Goal: Use online tool/utility: Utilize a website feature to perform a specific function

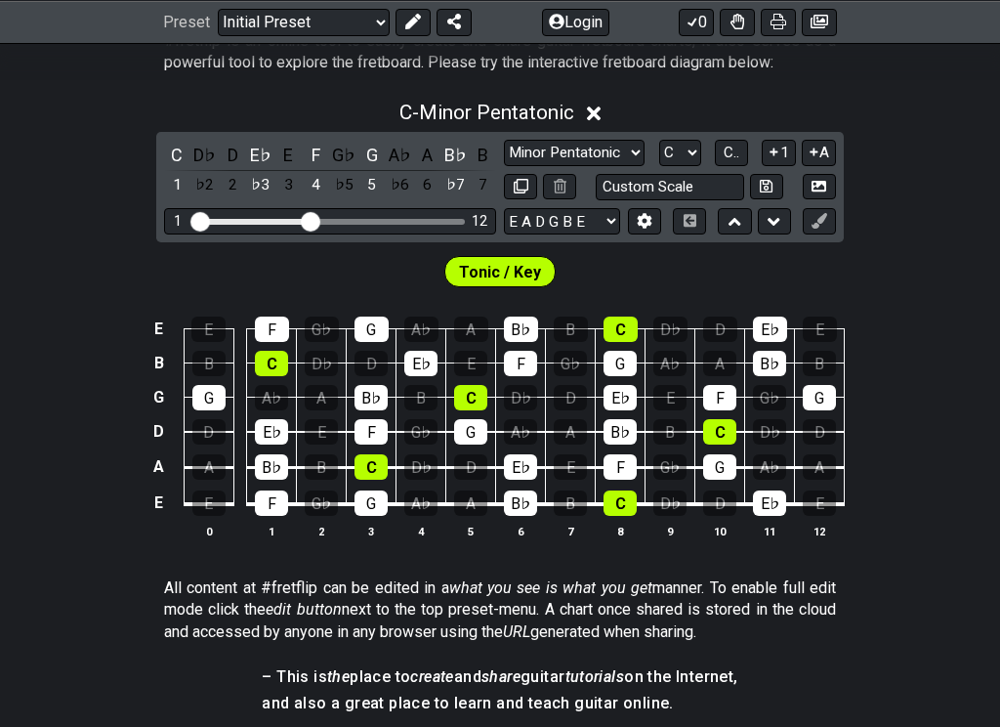
scroll to position [424, 0]
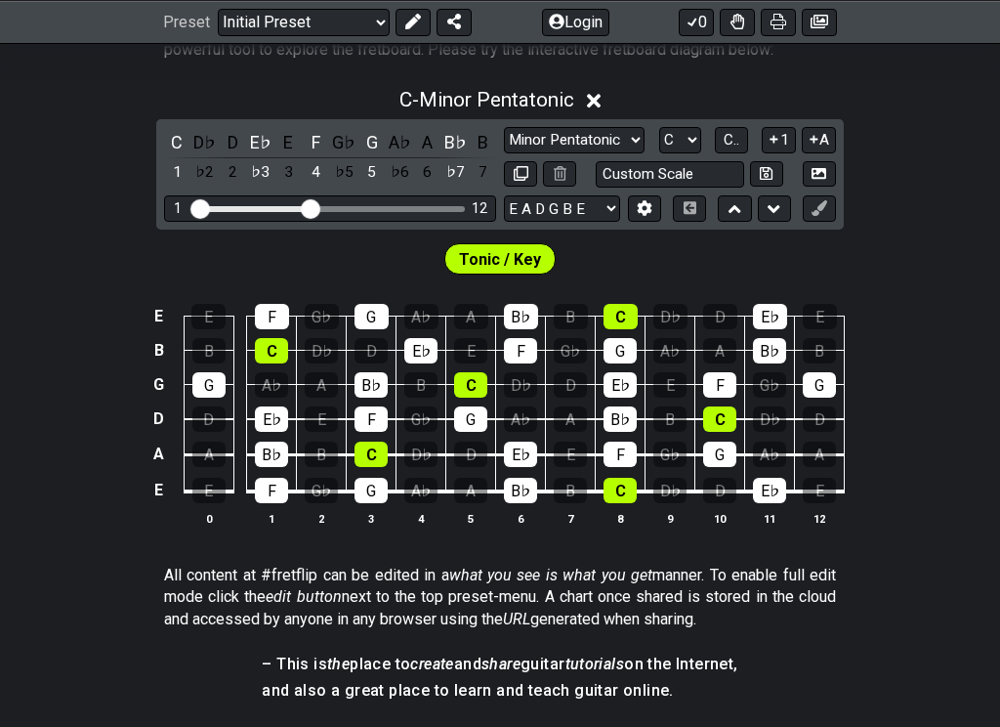
click at [280, 345] on div "C" at bounding box center [271, 350] width 33 height 25
click at [327, 342] on div "D♭" at bounding box center [321, 350] width 33 height 25
click at [274, 350] on div "C" at bounding box center [271, 350] width 33 height 25
click at [694, 142] on select "A♭ A A♯ B♭ B C C♯ D♭ D D♯ E♭ E F F♯ G♭ G G♯" at bounding box center [680, 140] width 42 height 26
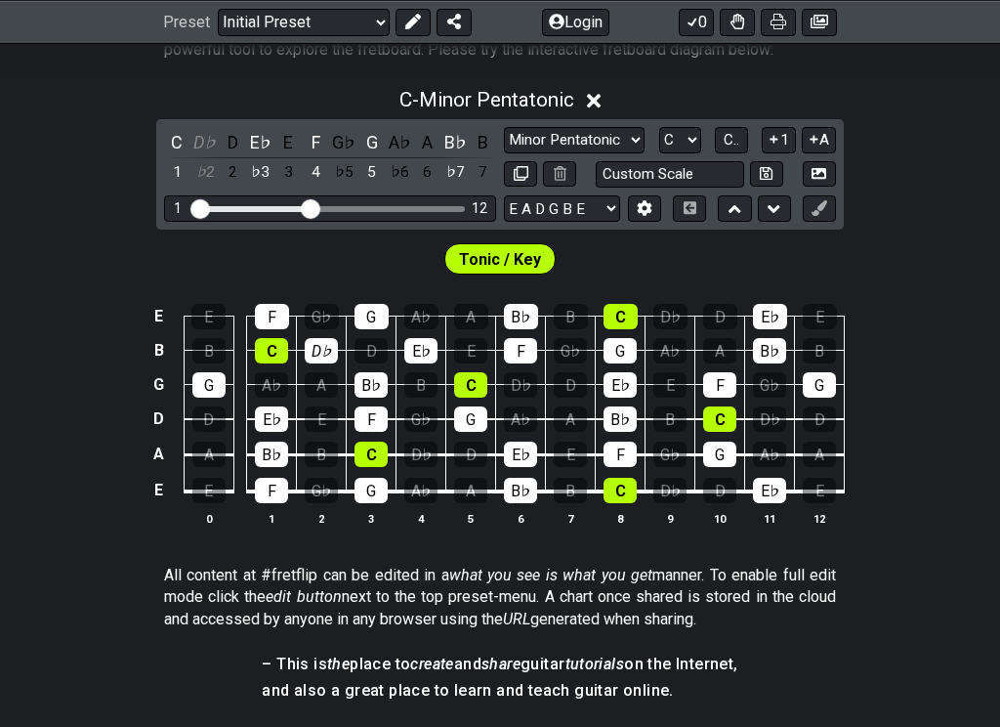
select select "A"
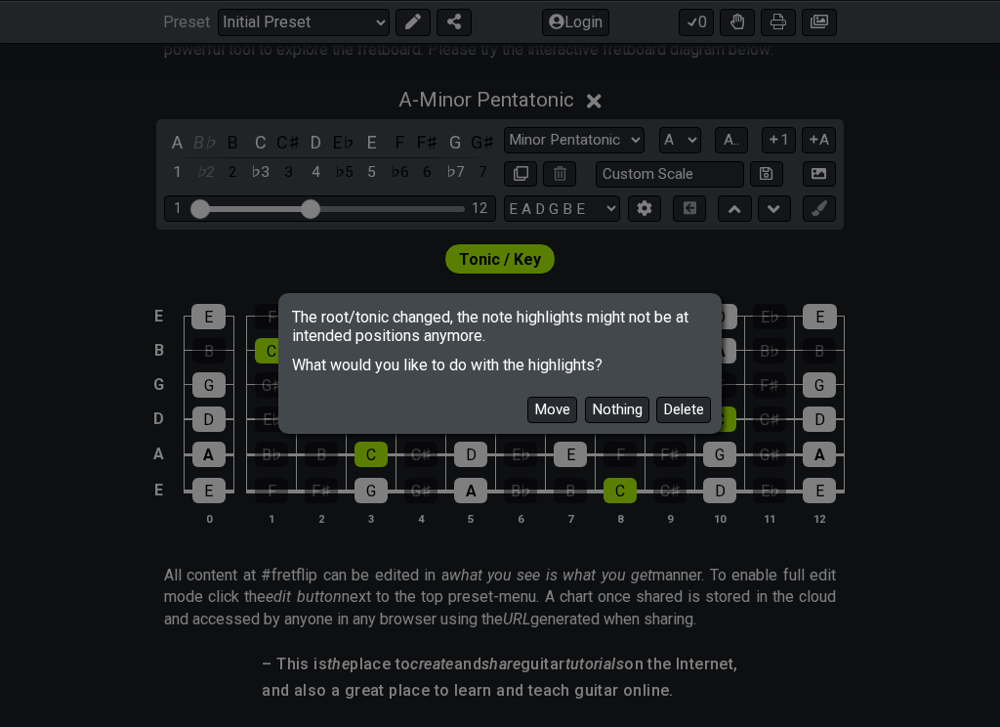
click at [552, 408] on button "Move" at bounding box center [552, 410] width 50 height 26
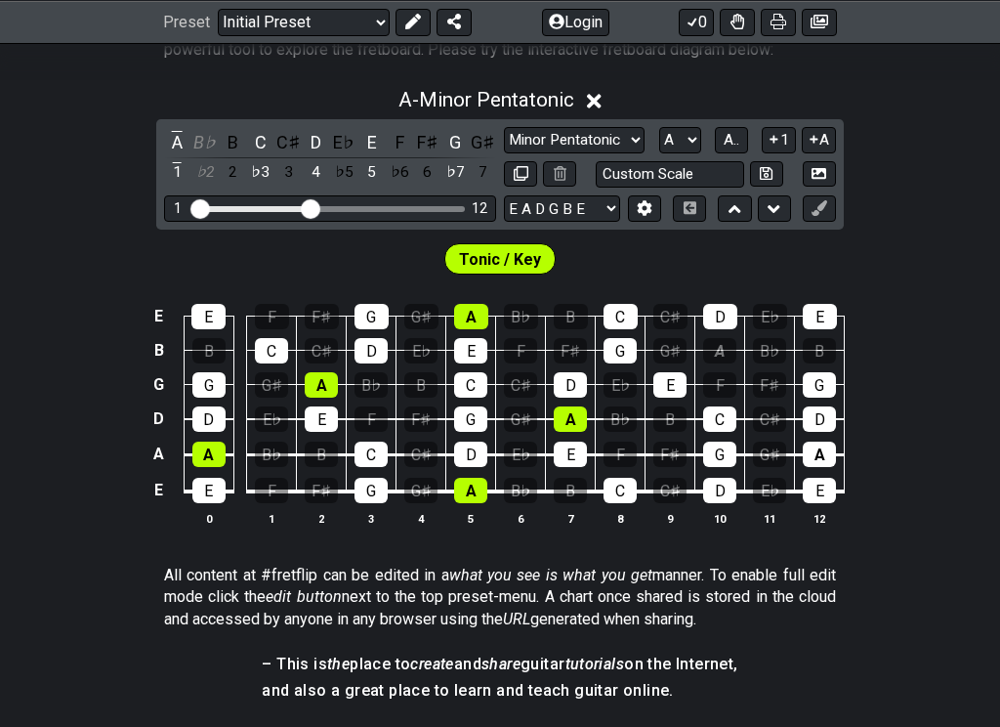
click at [722, 346] on div "A" at bounding box center [719, 350] width 33 height 25
click at [721, 352] on div "A" at bounding box center [719, 350] width 33 height 25
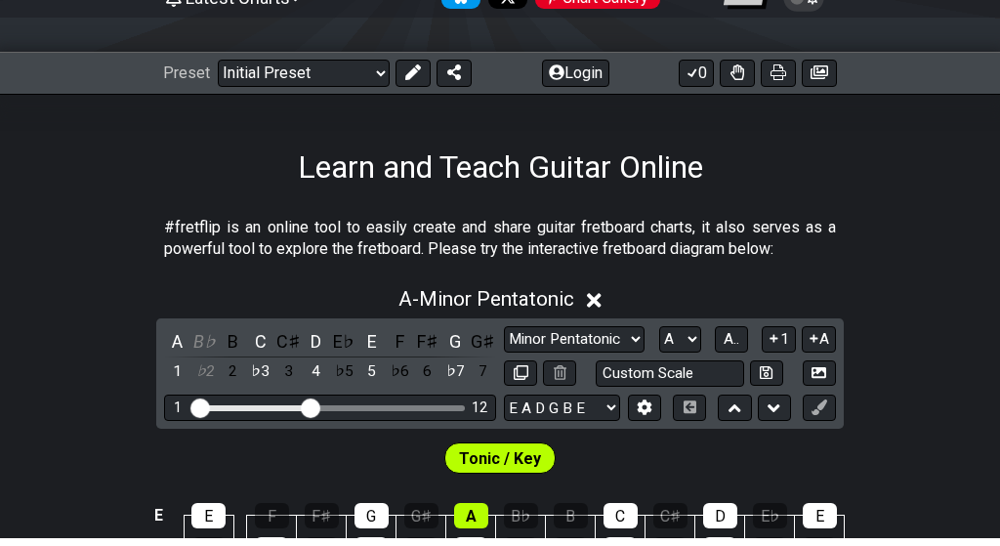
scroll to position [0, 0]
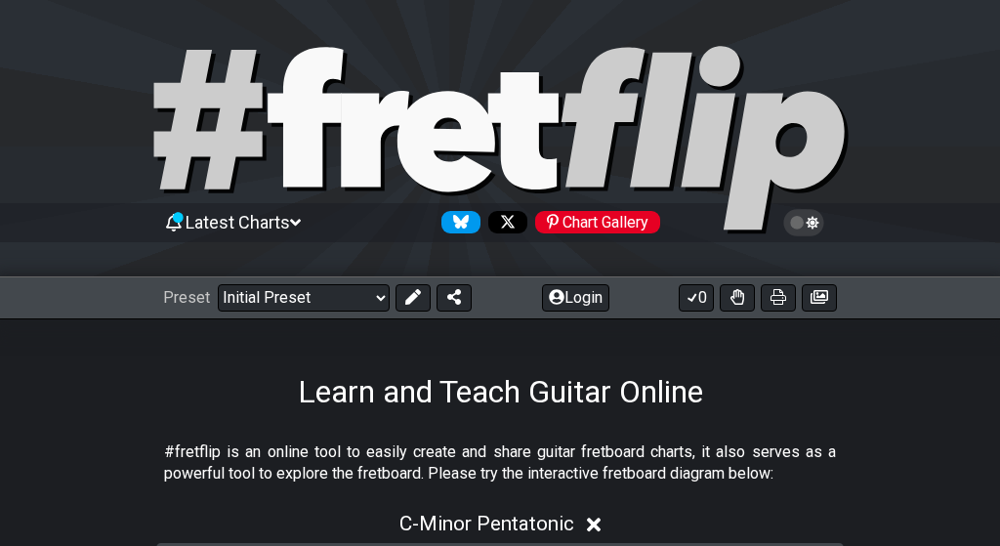
select select "A"
